Goal: Task Accomplishment & Management: Use online tool/utility

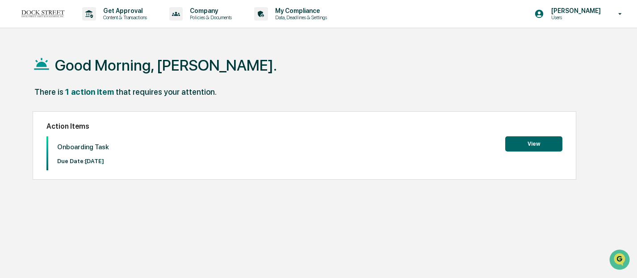
click at [521, 147] on button "View" at bounding box center [533, 143] width 57 height 15
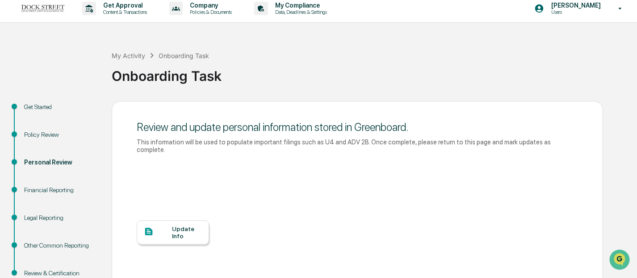
scroll to position [6, 0]
click at [61, 193] on div "Financial Reporting" at bounding box center [60, 189] width 73 height 9
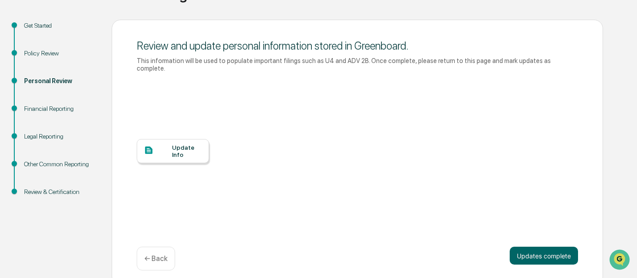
scroll to position [93, 0]
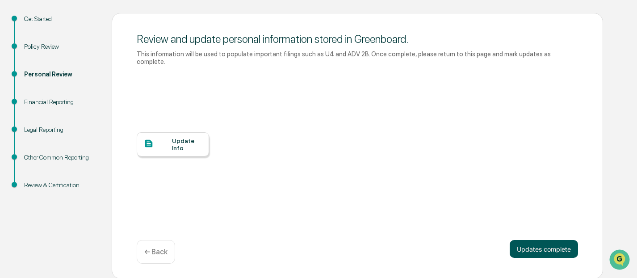
click at [539, 246] on button "Updates complete" at bounding box center [544, 249] width 68 height 18
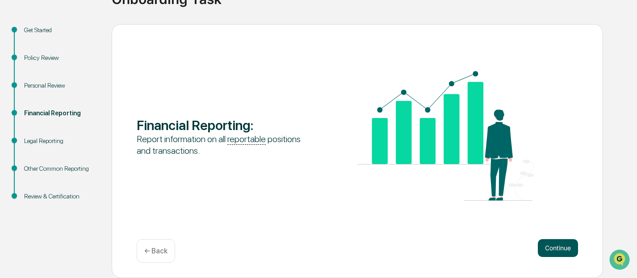
click at [564, 256] on button "Continue" at bounding box center [558, 248] width 40 height 18
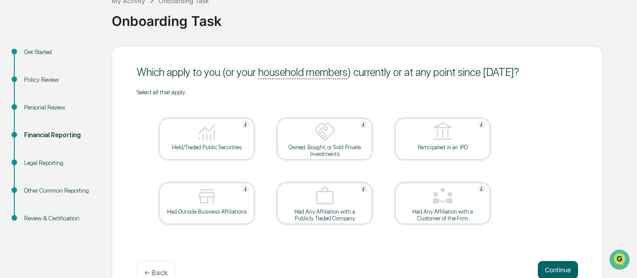
scroll to position [60, 0]
click at [214, 138] on img at bounding box center [206, 132] width 21 height 21
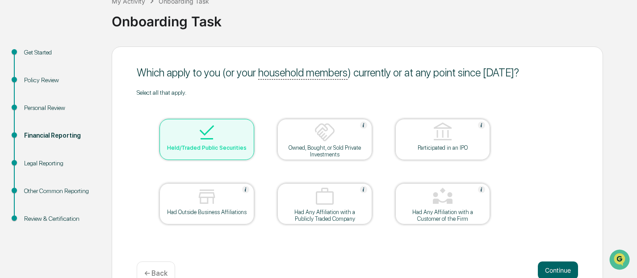
scroll to position [82, 0]
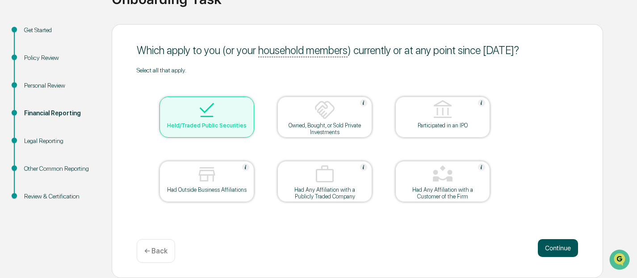
click at [552, 245] on button "Continue" at bounding box center [558, 248] width 40 height 18
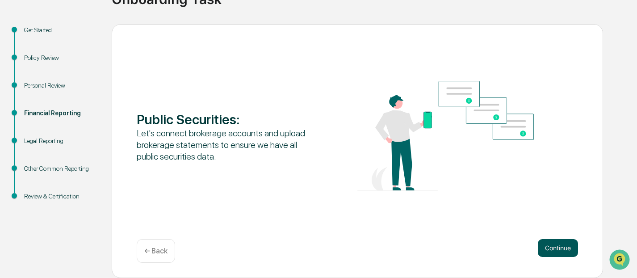
click at [563, 248] on button "Continue" at bounding box center [558, 248] width 40 height 18
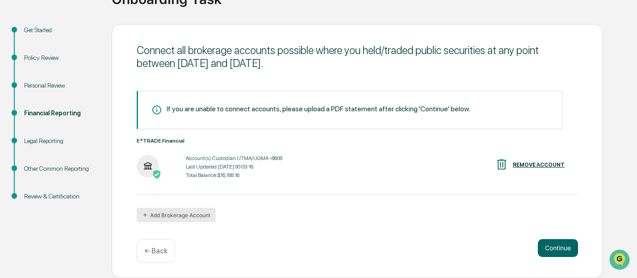
click at [180, 217] on button "Add Brokerage Account" at bounding box center [176, 215] width 79 height 14
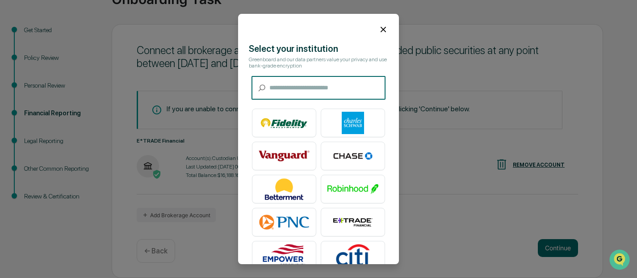
click at [374, 124] on img at bounding box center [353, 123] width 51 height 22
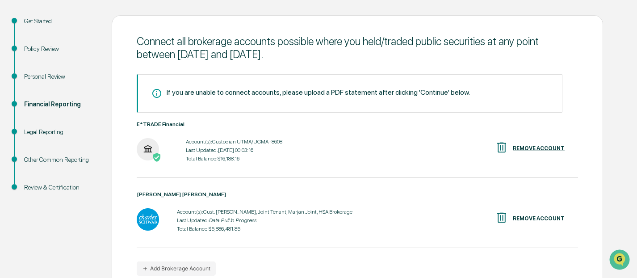
scroll to position [136, 0]
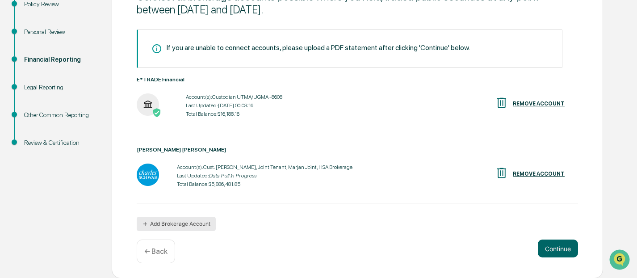
click at [203, 219] on button "Add Brokerage Account" at bounding box center [176, 224] width 79 height 14
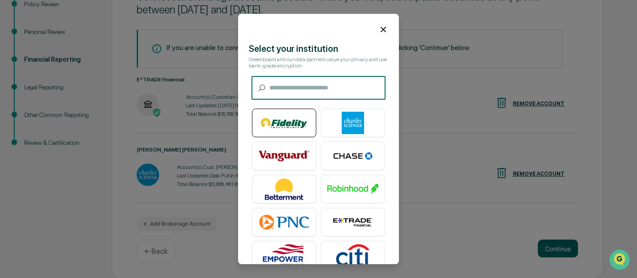
click at [292, 120] on img at bounding box center [284, 123] width 51 height 22
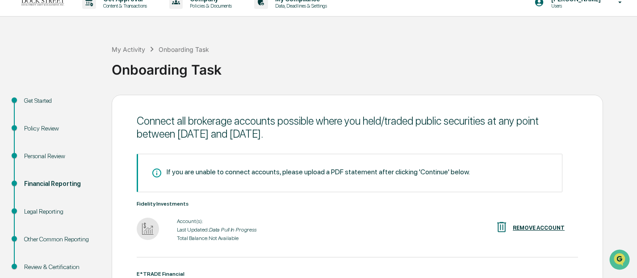
scroll to position [0, 0]
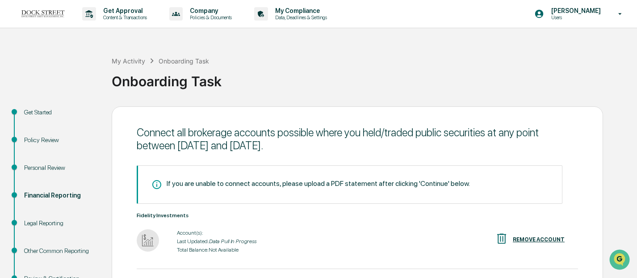
click at [610, 10] on div "[PERSON_NAME] Users" at bounding box center [582, 14] width 112 height 28
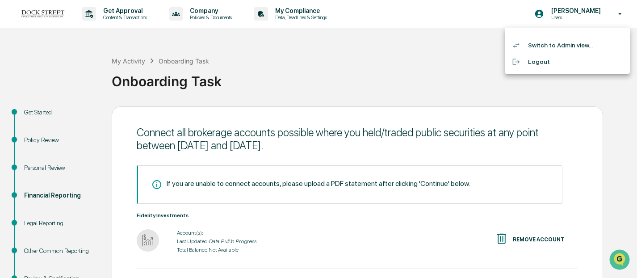
drag, startPoint x: 559, startPoint y: 66, endPoint x: 563, endPoint y: 2, distance: 63.6
click at [559, 65] on li "Logout" at bounding box center [567, 62] width 125 height 17
